Goal: Check status: Check status

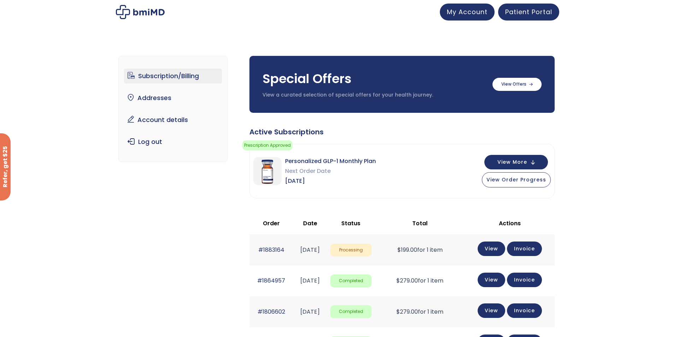
click at [507, 187] on div "Personalized GLP-1 Monthly Plan Next Order Date Aug 19, 2025 View More View Ord…" at bounding box center [402, 171] width 305 height 54
click at [508, 183] on button "View Order Progress" at bounding box center [516, 178] width 69 height 15
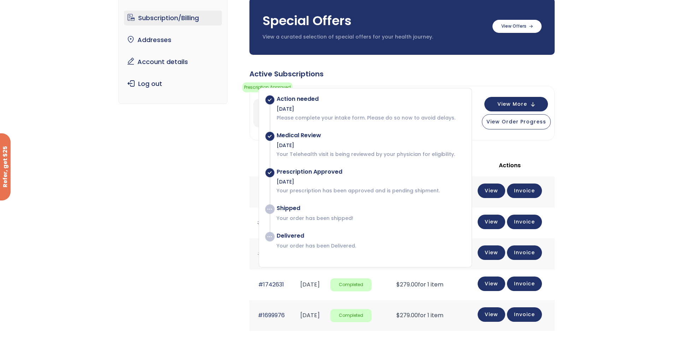
scroll to position [71, 0]
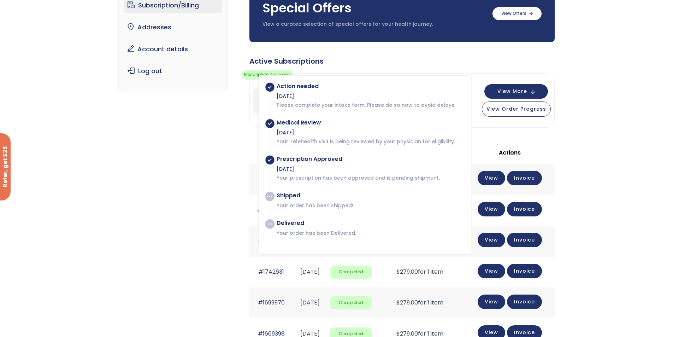
click at [316, 119] on div "Medical Review" at bounding box center [371, 122] width 188 height 7
click at [335, 105] on p "Please complete your intake form. Please do so now to avoid delays." at bounding box center [371, 104] width 188 height 7
click at [399, 100] on div "Action needed Jul 20, 2025 Please complete your intake form. Please do so now t…" at bounding box center [367, 96] width 195 height 26
click at [395, 177] on p "Your prescription has been approved and is pending shipment." at bounding box center [371, 177] width 188 height 7
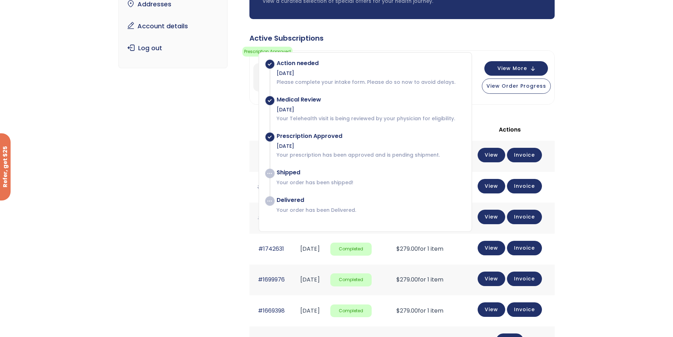
scroll to position [106, 0]
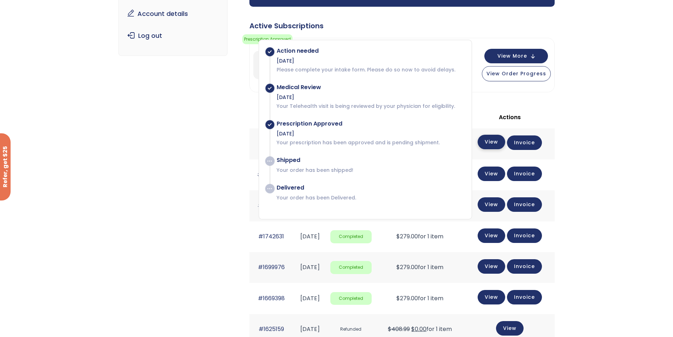
click at [493, 141] on link "View" at bounding box center [492, 142] width 28 height 14
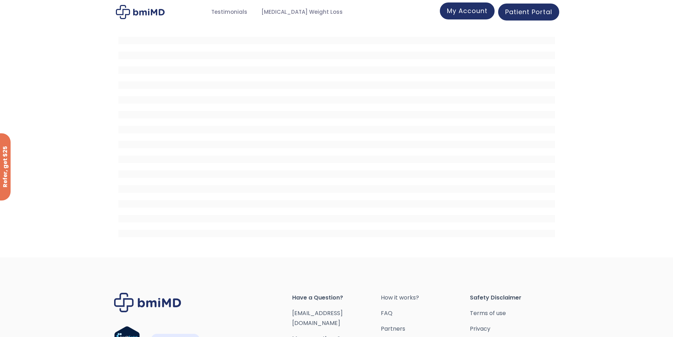
click at [485, 12] on span "My Account" at bounding box center [467, 10] width 41 height 9
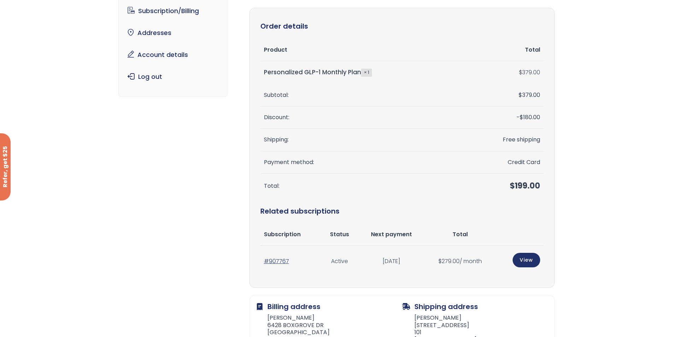
scroll to position [71, 0]
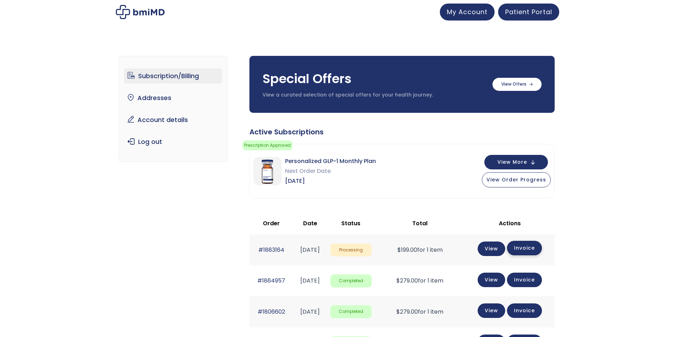
click at [542, 243] on link "Invoice" at bounding box center [524, 248] width 35 height 14
click at [500, 183] on button "View Order Progress" at bounding box center [516, 178] width 69 height 15
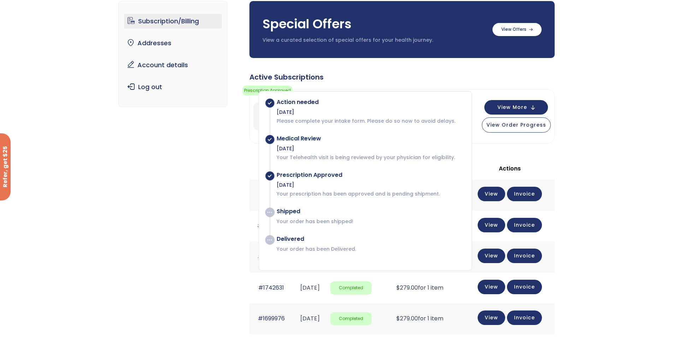
scroll to position [71, 0]
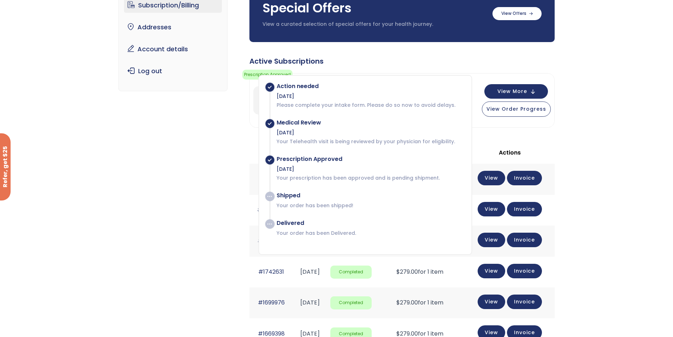
click at [361, 204] on p "Your order has been shipped!" at bounding box center [371, 205] width 188 height 7
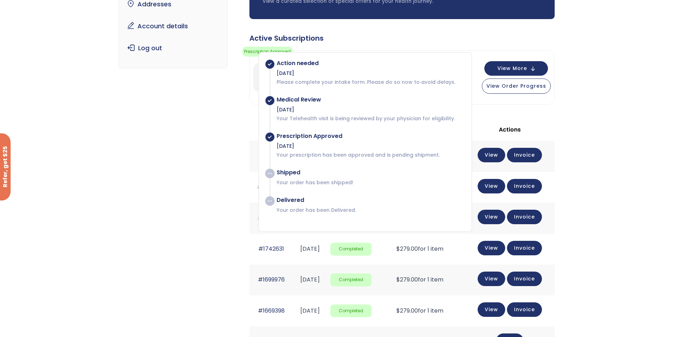
scroll to position [106, 0]
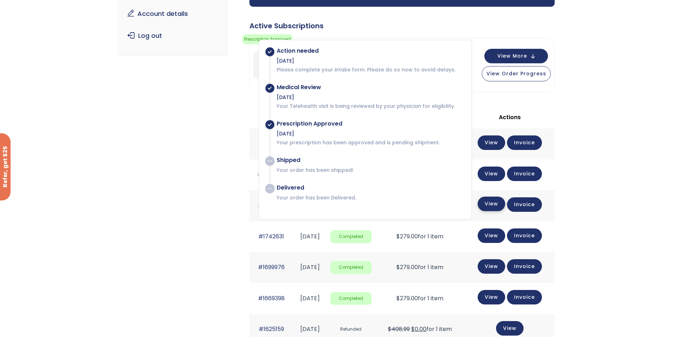
click at [502, 205] on link "View" at bounding box center [492, 203] width 28 height 14
